Goal: Transaction & Acquisition: Obtain resource

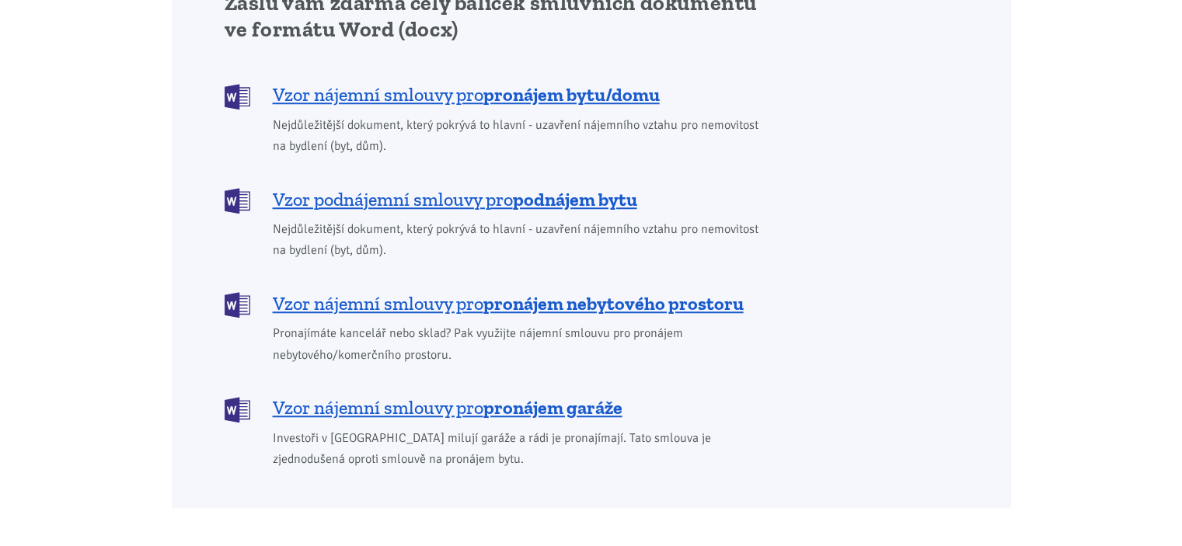
scroll to position [1399, 0]
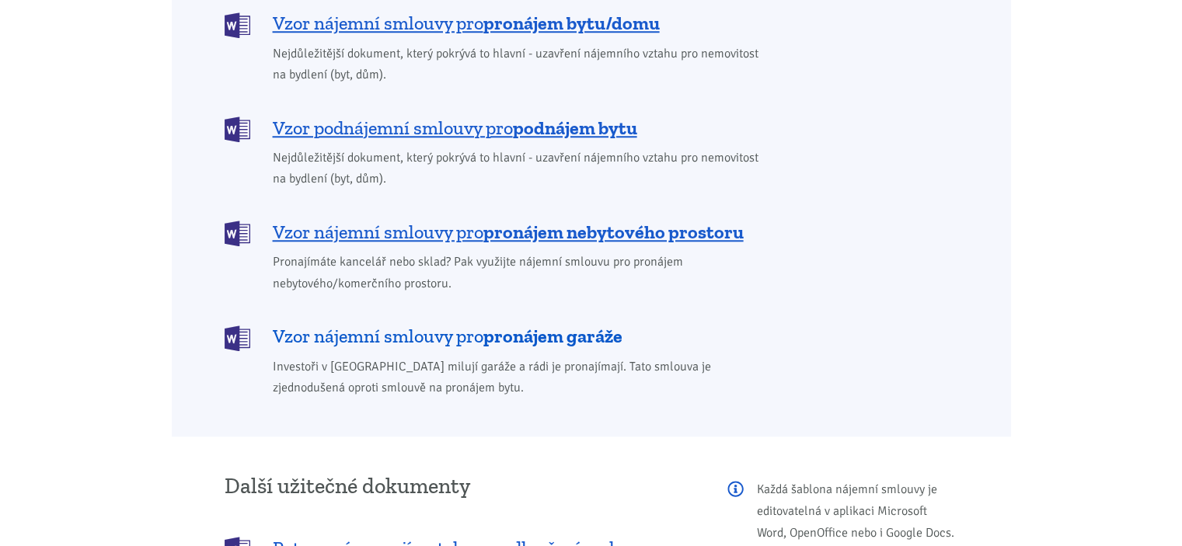
click at [332, 324] on span "Vzor nájemní smlouvy pro pronájem garáže" at bounding box center [448, 336] width 350 height 25
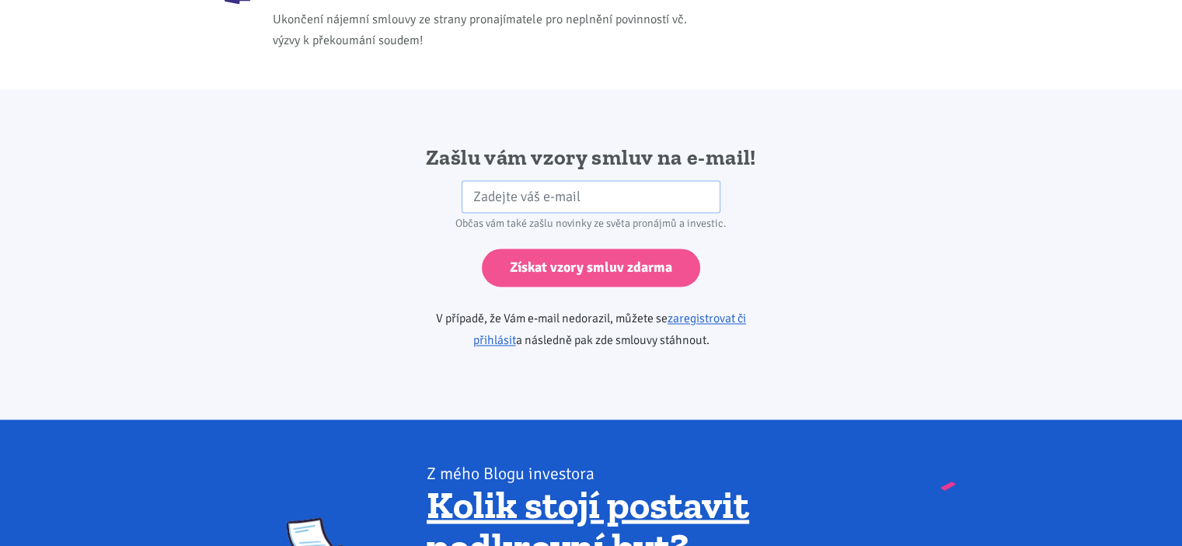
scroll to position [2596, 0]
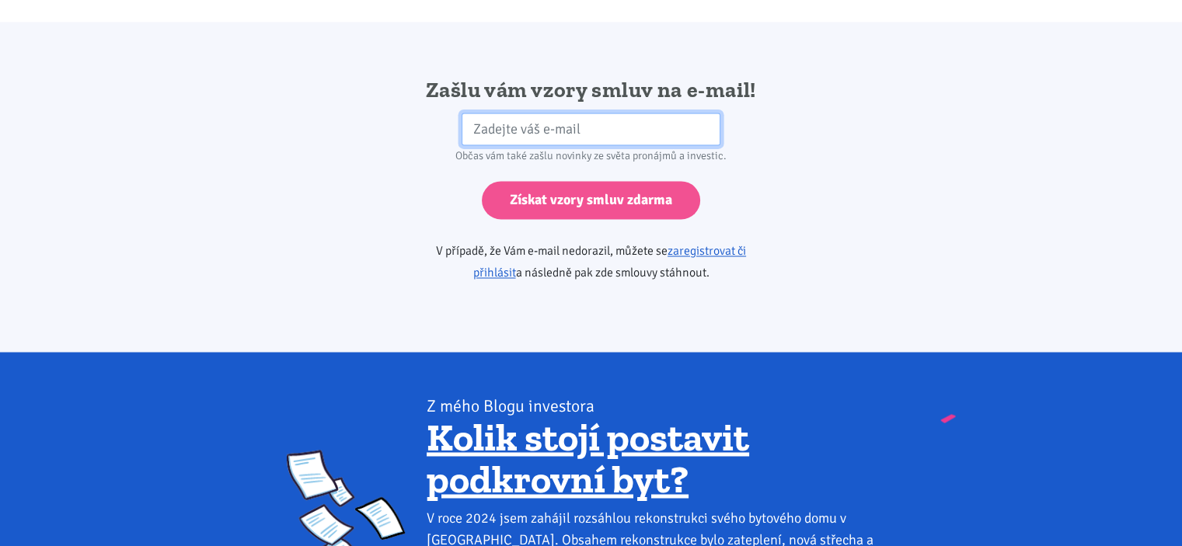
click at [497, 113] on input "email" at bounding box center [591, 129] width 259 height 33
type input "excalibers@seznam.cz"
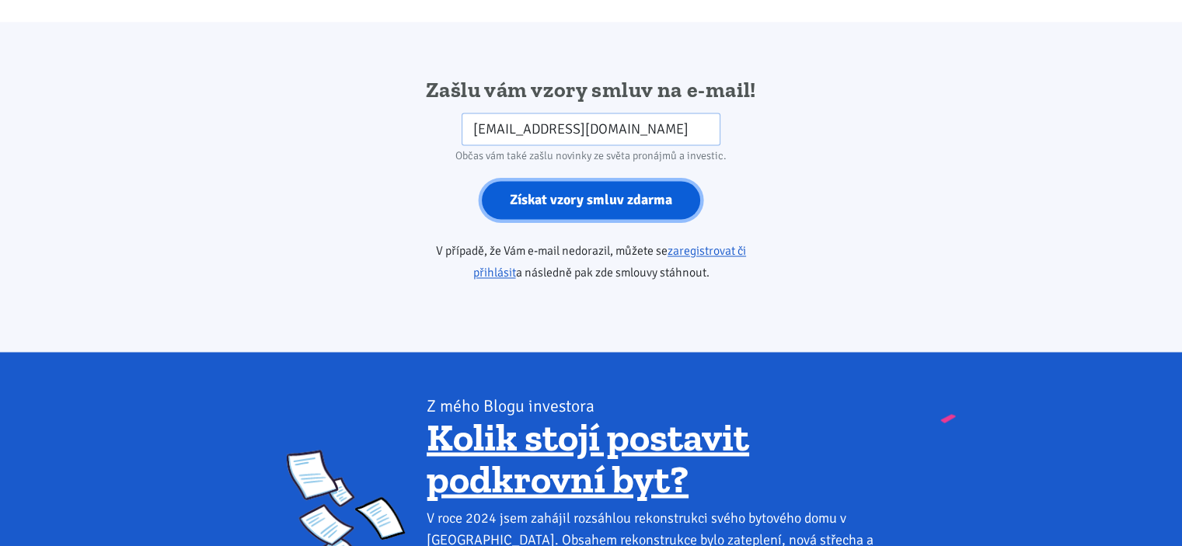
click at [577, 181] on input "Získat vzory smluv zdarma" at bounding box center [591, 200] width 218 height 38
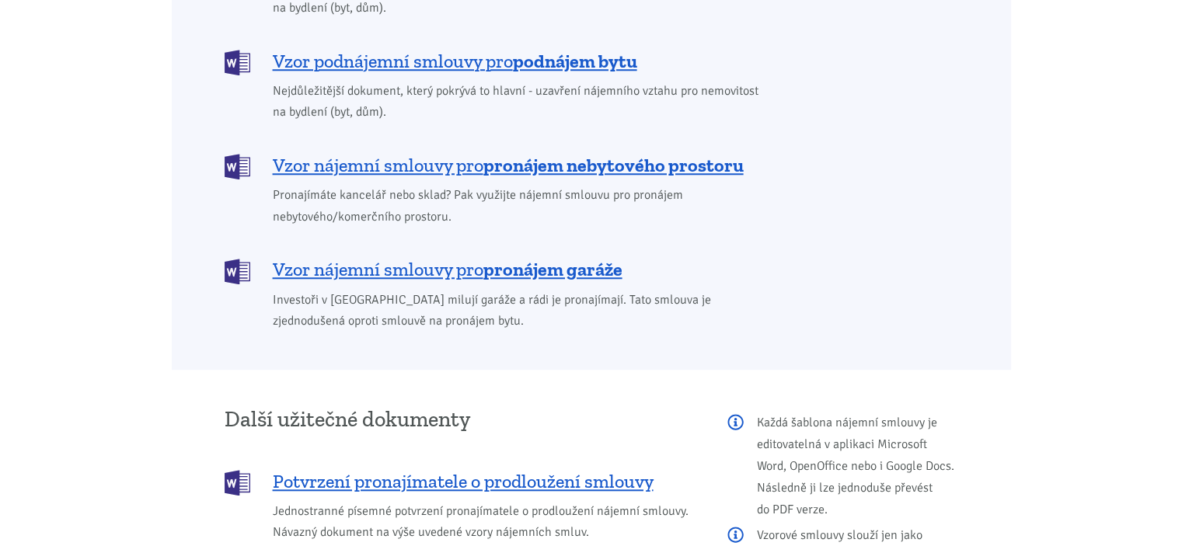
scroll to position [1399, 0]
